Goal: Task Accomplishment & Management: Complete application form

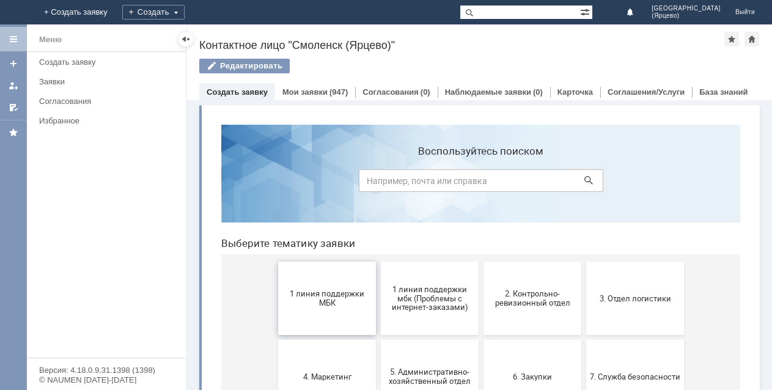
click at [347, 292] on span "1 линия поддержки МБК" at bounding box center [327, 298] width 90 height 18
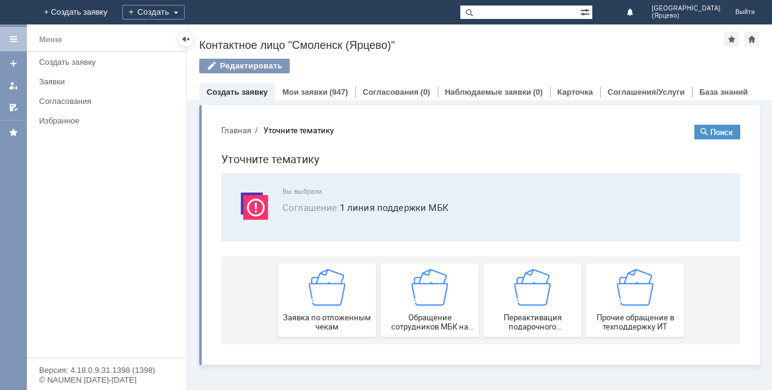
click at [347, 292] on div "Заявка по отложенным чекам" at bounding box center [327, 300] width 90 height 62
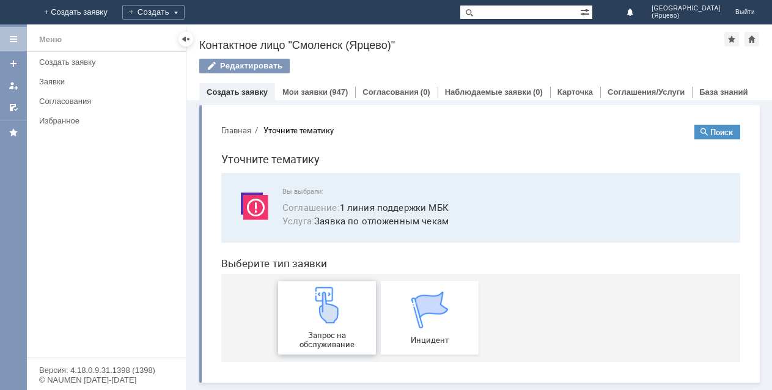
click at [335, 323] on img at bounding box center [327, 305] width 37 height 37
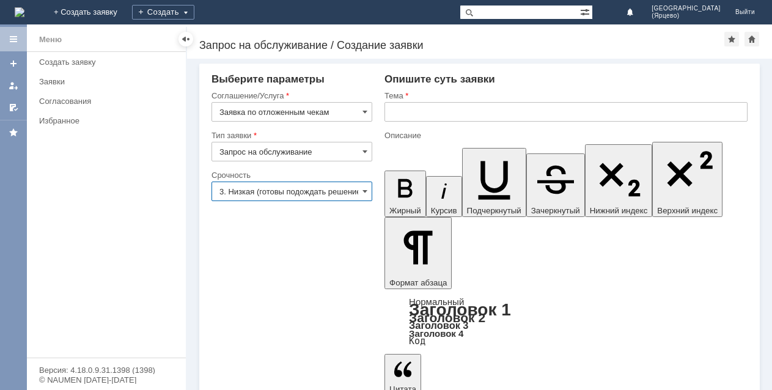
click at [324, 185] on input "3. Низкая (готовы подождать решение)" at bounding box center [292, 192] width 161 height 20
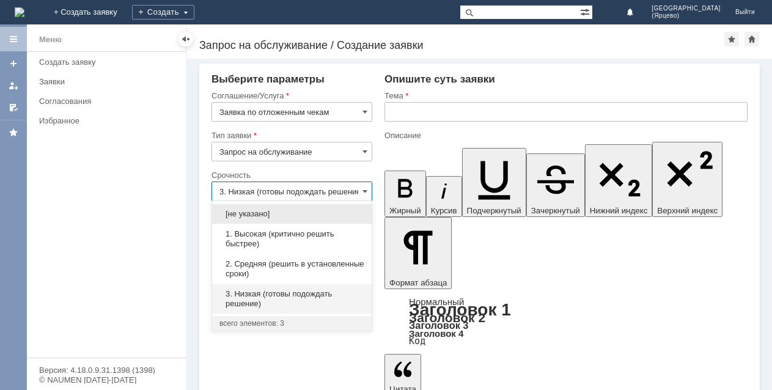
click at [284, 235] on span "1. Высокая (критично решить быстрее)" at bounding box center [291, 239] width 145 height 20
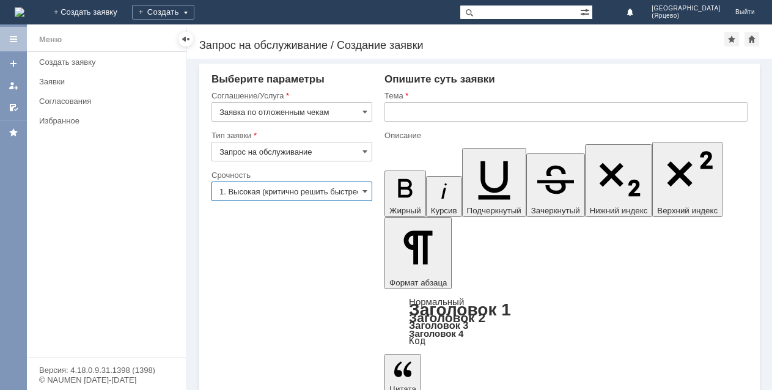
type input "1. Высокая (критично решить быстрее)"
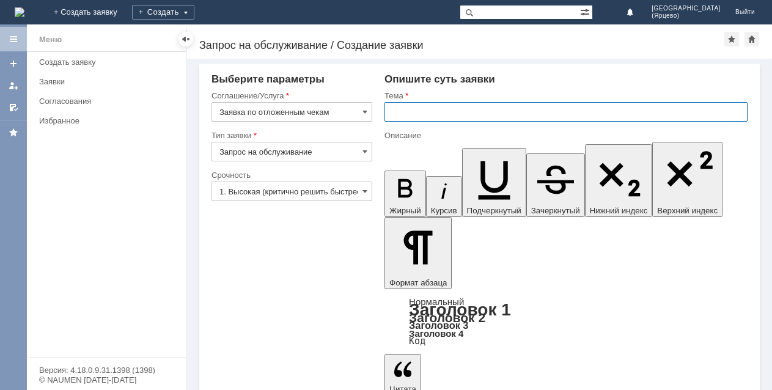
click at [393, 118] on input "text" at bounding box center [566, 112] width 363 height 20
type input "Просьба удалить отложенный чек."
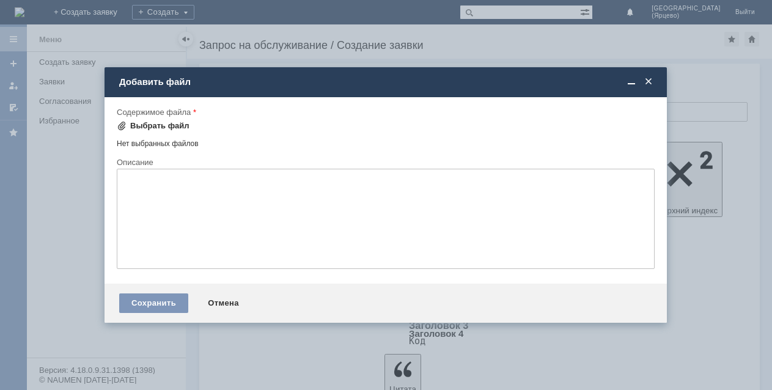
click at [170, 123] on div "Выбрать файл" at bounding box center [159, 126] width 59 height 10
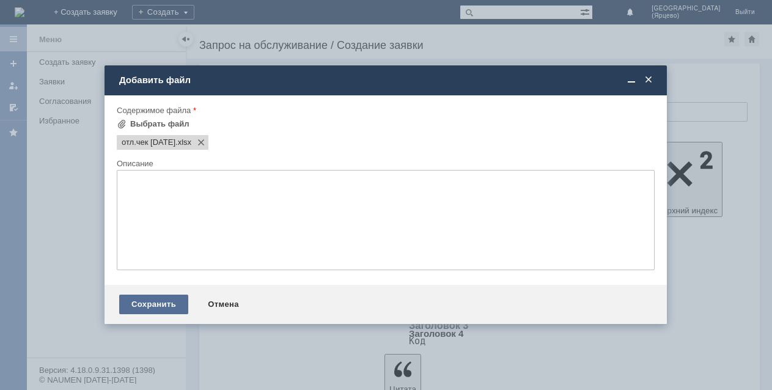
click at [170, 302] on div "Сохранить" at bounding box center [153, 305] width 69 height 20
